Goal: Navigation & Orientation: Go to known website

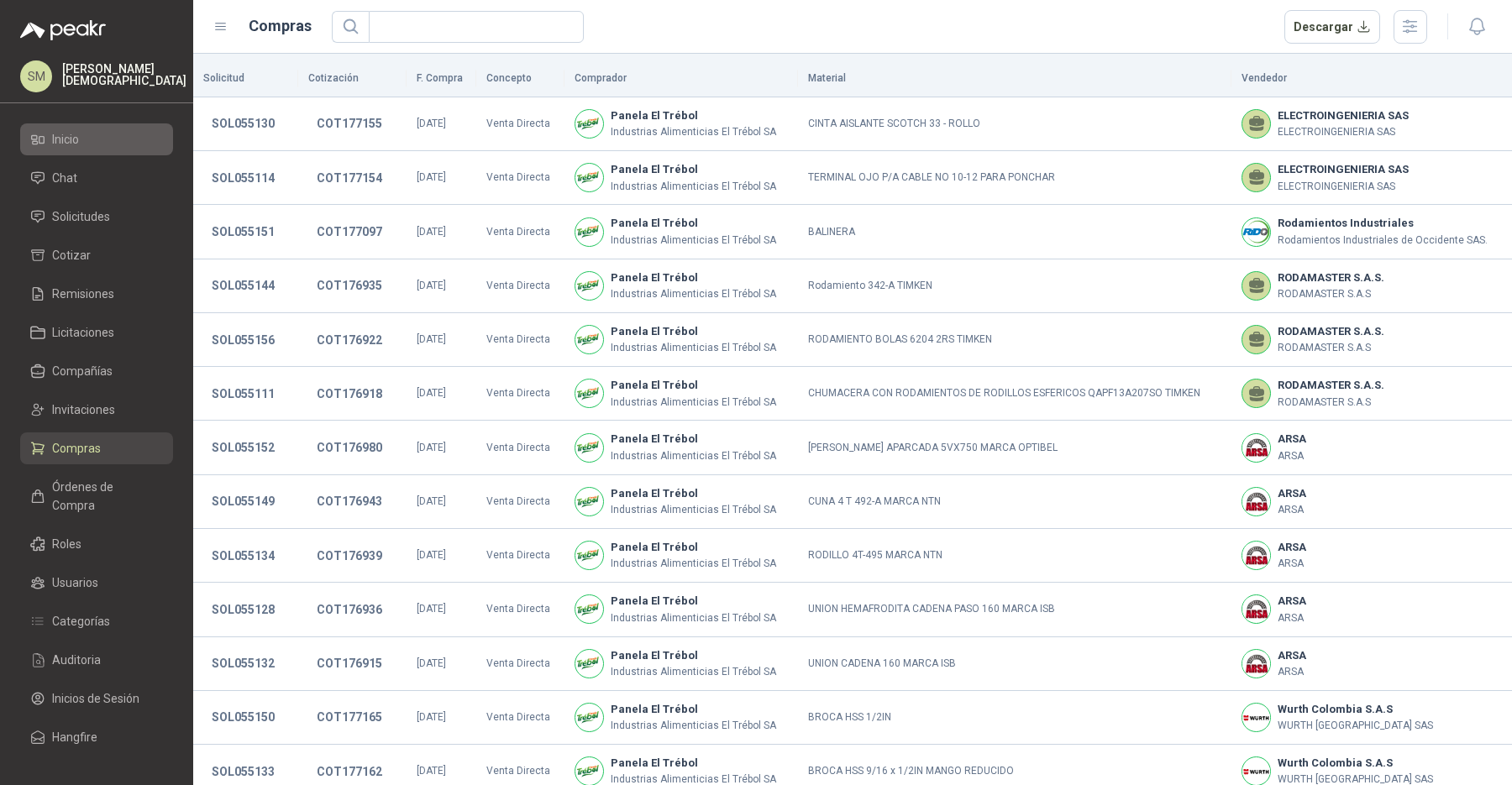
click at [65, 142] on span "Inicio" at bounding box center [65, 139] width 27 height 19
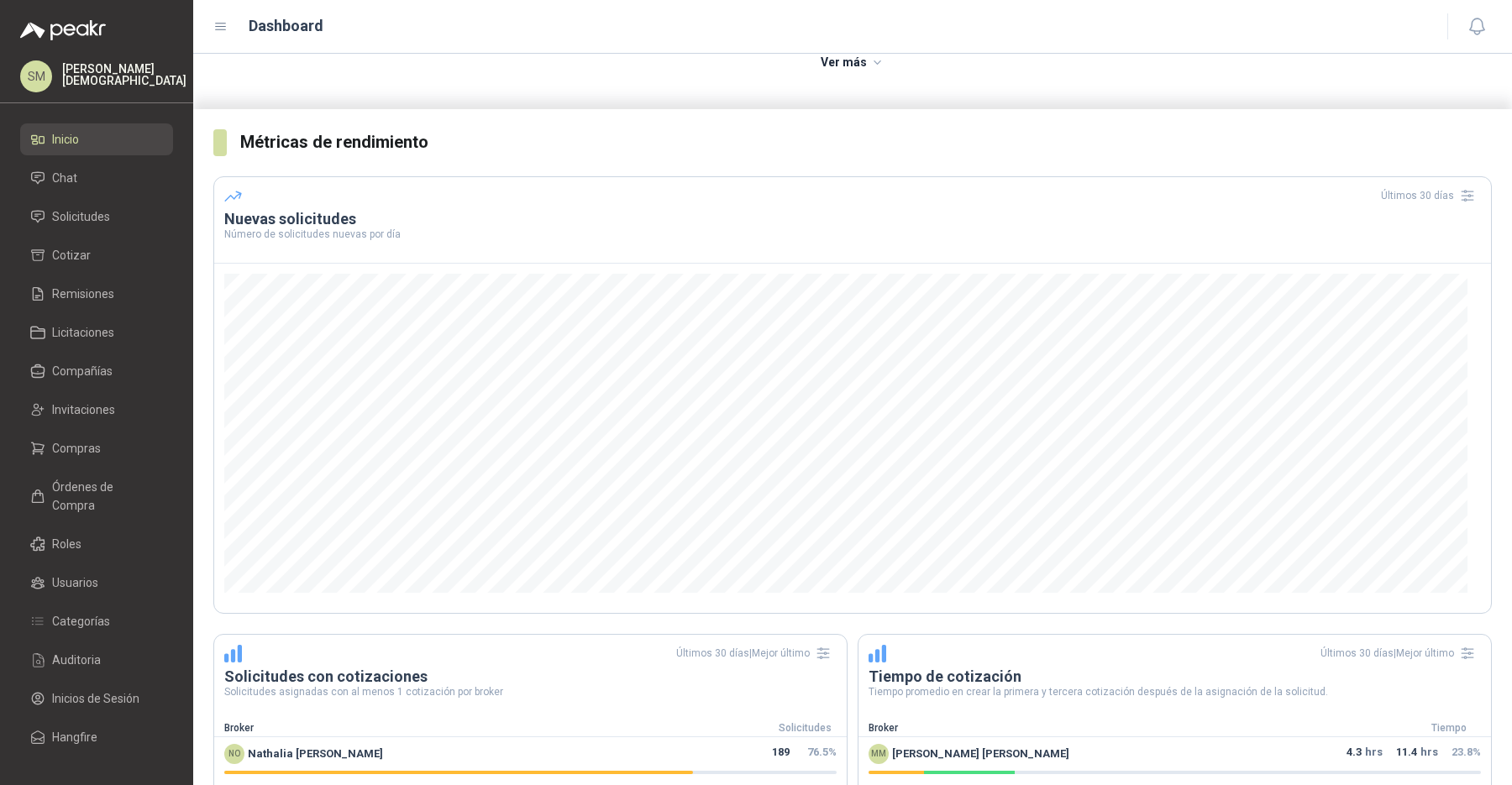
scroll to position [346, 0]
